Goal: Task Accomplishment & Management: Use online tool/utility

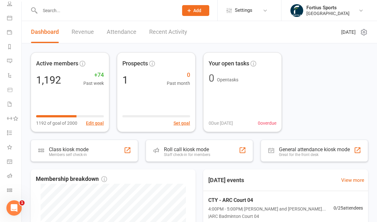
scroll to position [50, 1]
click at [11, 173] on link "Roll call" at bounding box center [14, 177] width 14 height 14
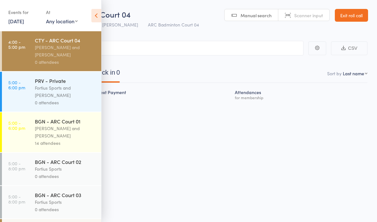
click at [195, 160] on div "Roll Call for CTY - ARC Court 04 11 Aug 16:00 Kathiravun Manivannan and Heymard…" at bounding box center [188, 111] width 377 height 222
click at [60, 49] on div "Kathiravun Manivannan and Heymard Humblers" at bounding box center [65, 51] width 61 height 15
click at [186, 181] on div "Roll Call for CTY - ARC Court 04 11 Aug 16:00 Kathiravun Manivannan and Heymard…" at bounding box center [188, 111] width 377 height 222
click at [211, 184] on div "Roll Call for CTY - ARC Court 04 11 Aug 16:00 Kathiravun Manivannan and Heymard…" at bounding box center [188, 111] width 377 height 222
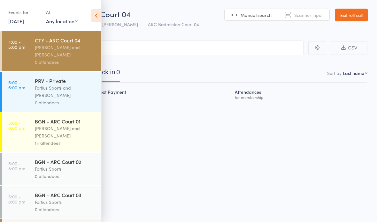
click at [94, 15] on icon at bounding box center [96, 15] width 10 height 13
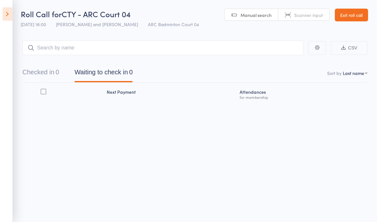
click at [7, 14] on icon at bounding box center [8, 13] width 10 height 13
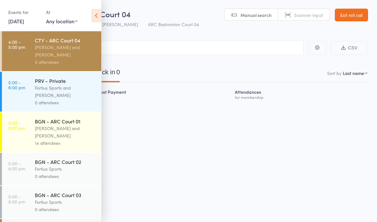
click at [61, 138] on div "Antonio Emanuel and Vinh Nguyen" at bounding box center [65, 132] width 61 height 15
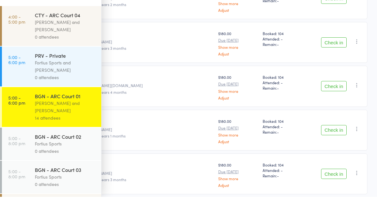
scroll to position [523, 0]
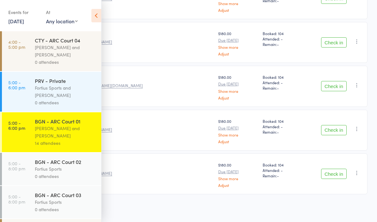
click at [98, 12] on icon at bounding box center [96, 15] width 10 height 13
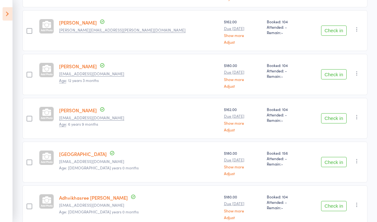
scroll to position [164, 0]
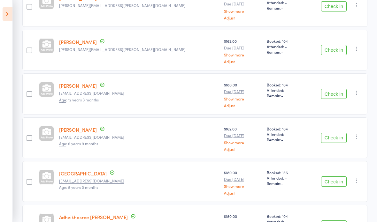
click at [10, 12] on icon at bounding box center [8, 13] width 10 height 13
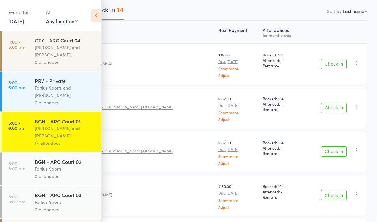
scroll to position [0, 0]
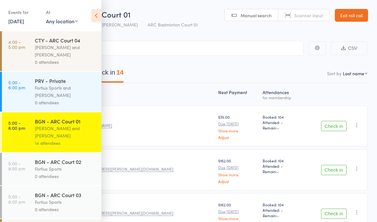
click at [68, 48] on div "Kathiravun Manivannan and Heymard Humblers" at bounding box center [65, 51] width 61 height 15
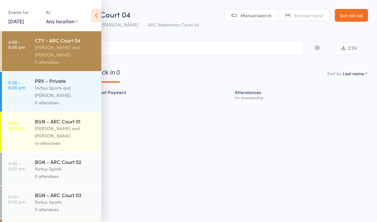
click at [59, 130] on div "Antonio Emanuel and Vinh Nguyen" at bounding box center [65, 132] width 61 height 15
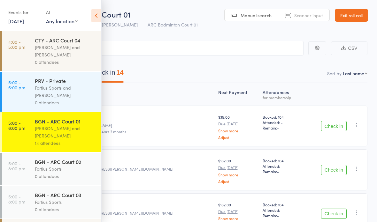
click at [216, 152] on div "$162.00 Due Sep 1 Show more Adjust" at bounding box center [238, 170] width 44 height 41
click at [227, 68] on nav "Checked in 0 Waiting to check in 14" at bounding box center [188, 74] width 373 height 17
click at [96, 14] on icon at bounding box center [96, 15] width 10 height 13
